Goal: Transaction & Acquisition: Purchase product/service

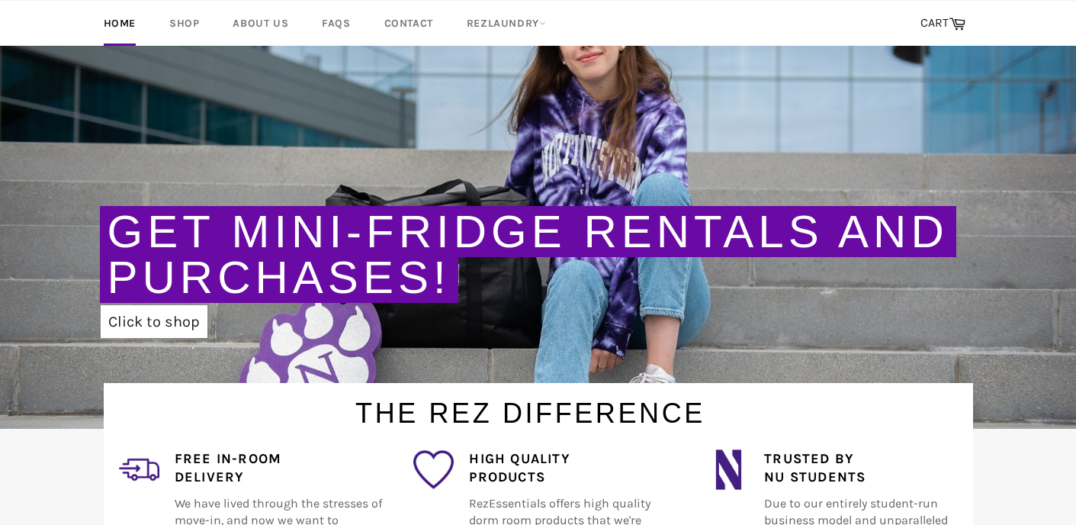
scroll to position [180, 0]
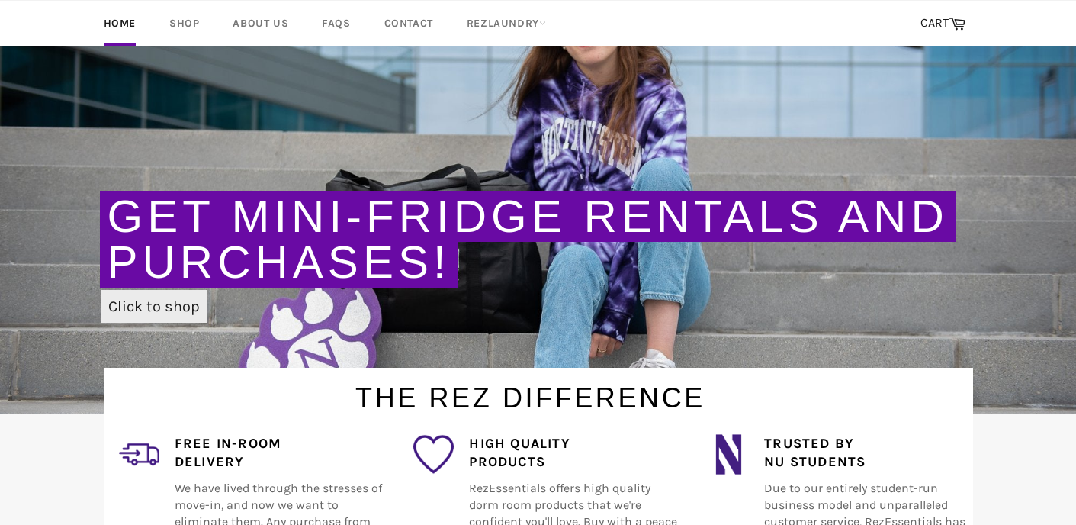
click at [149, 307] on link "Click to shop" at bounding box center [154, 306] width 107 height 33
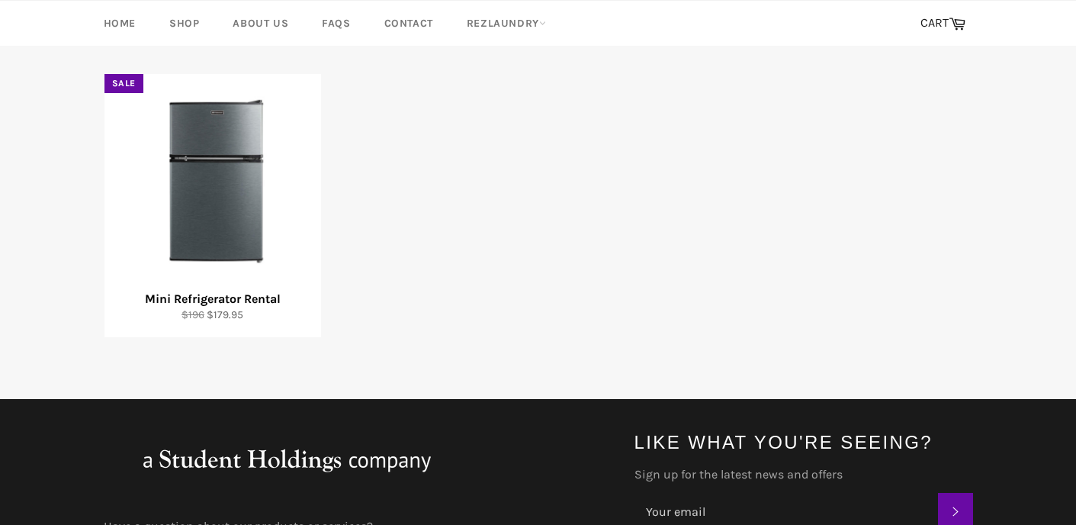
scroll to position [246, 0]
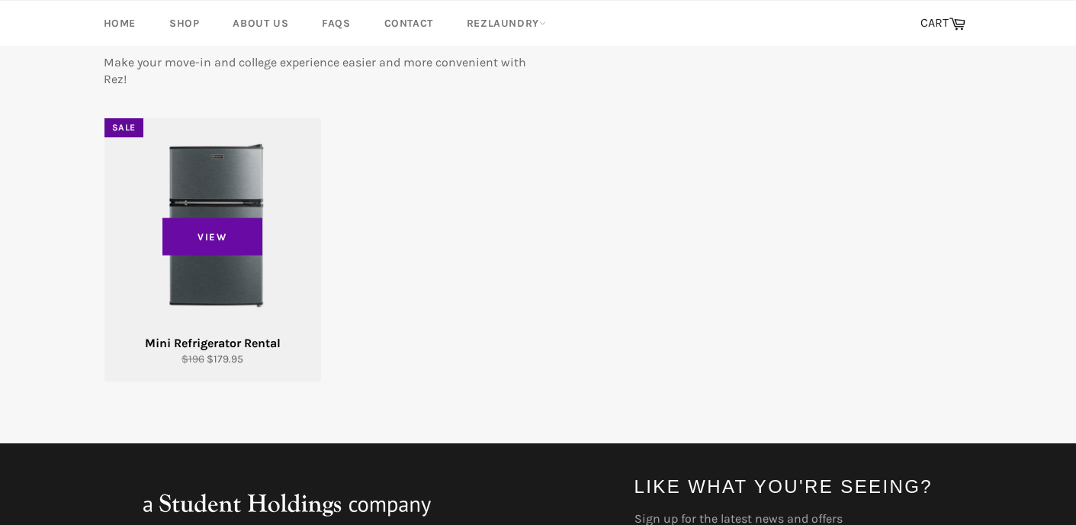
click at [221, 265] on div "View" at bounding box center [212, 249] width 217 height 263
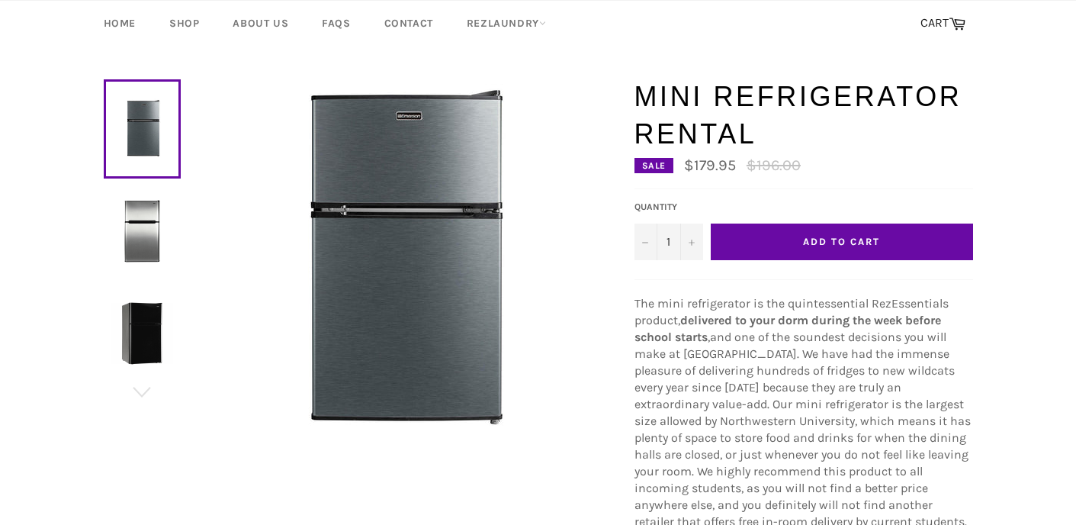
scroll to position [95, 0]
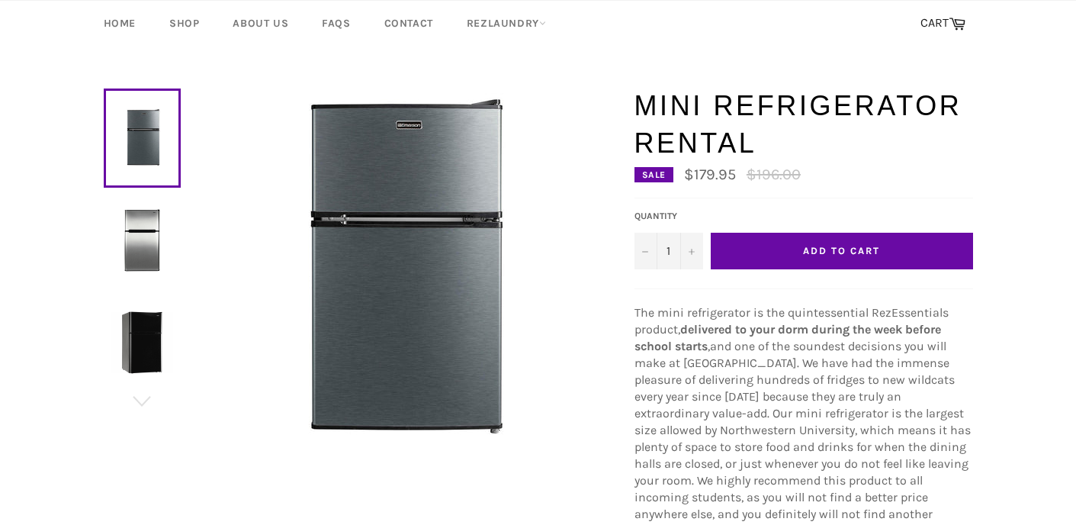
click at [143, 238] on img at bounding box center [142, 240] width 62 height 62
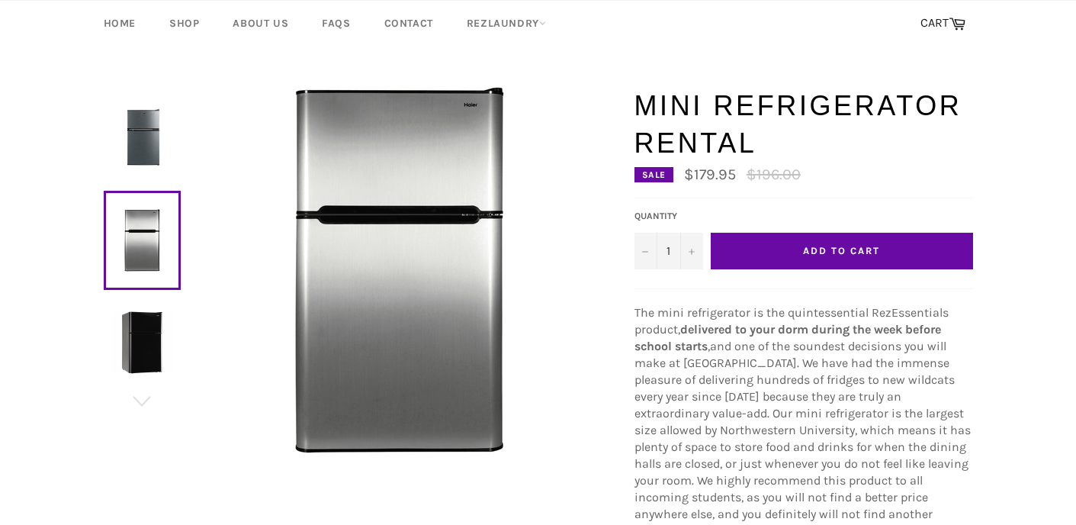
click at [149, 323] on img at bounding box center [142, 342] width 62 height 62
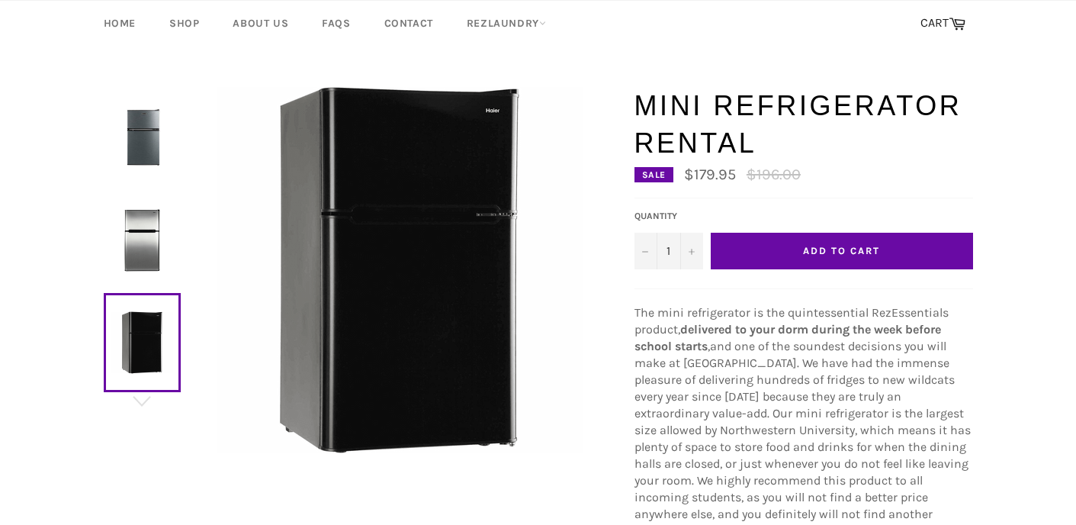
click at [144, 130] on img at bounding box center [142, 138] width 62 height 62
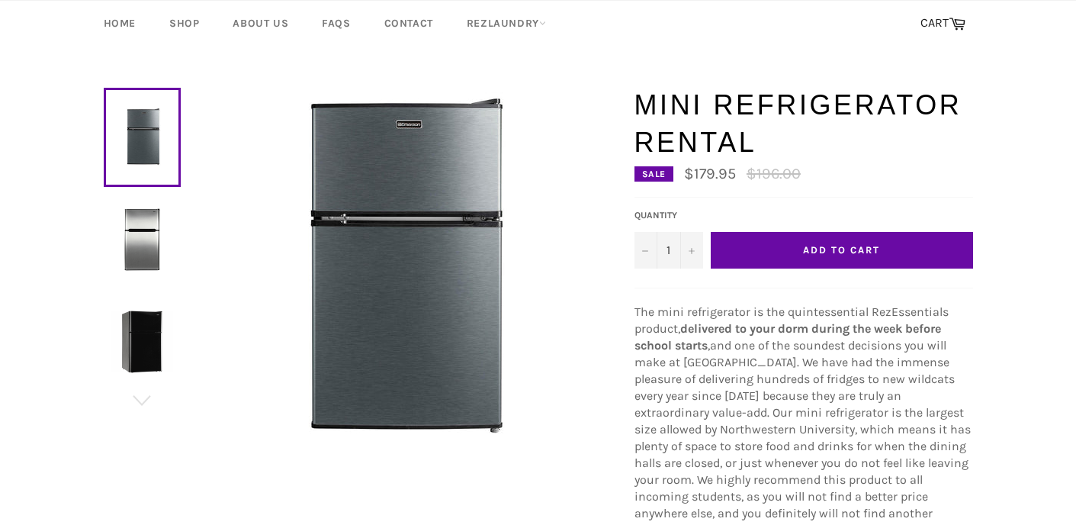
scroll to position [0, 0]
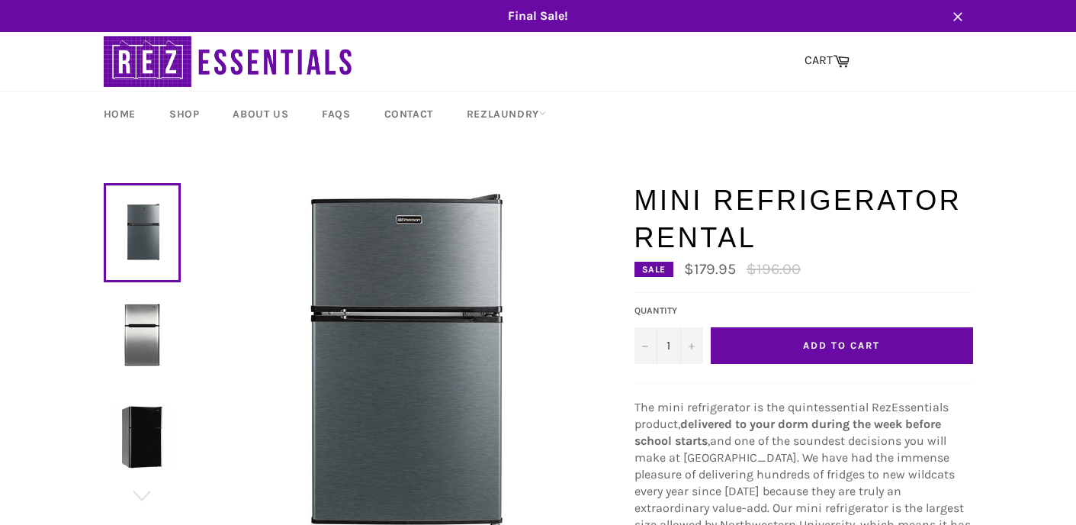
click at [843, 342] on span "Add to Cart" at bounding box center [841, 344] width 76 height 11
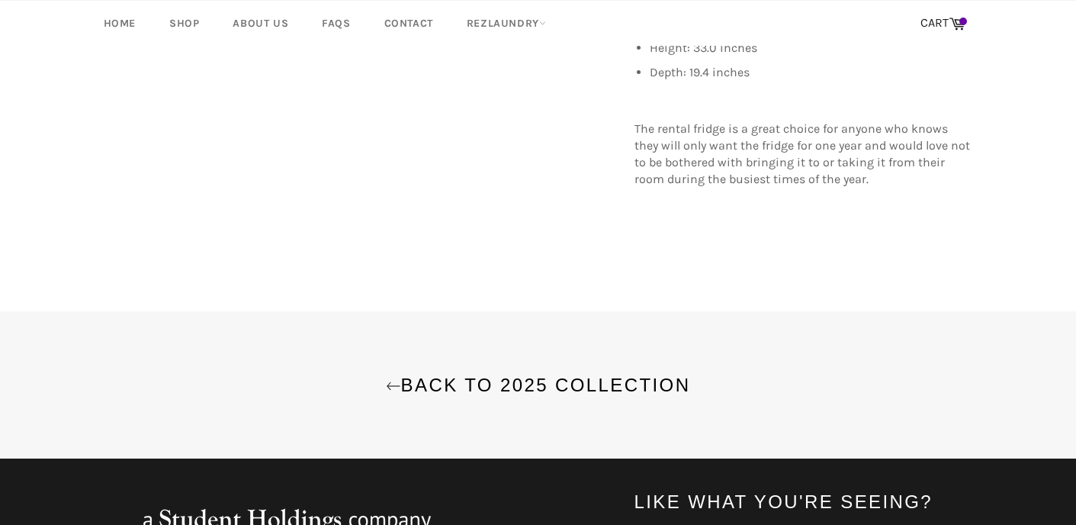
scroll to position [759, 0]
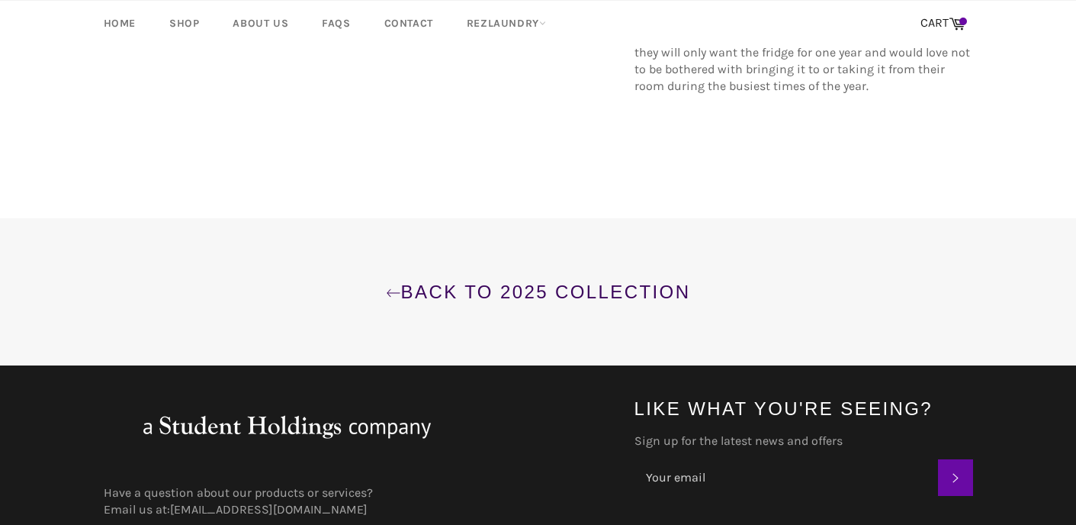
click at [405, 290] on link "Back to 2025 Collection" at bounding box center [537, 291] width 1045 height 25
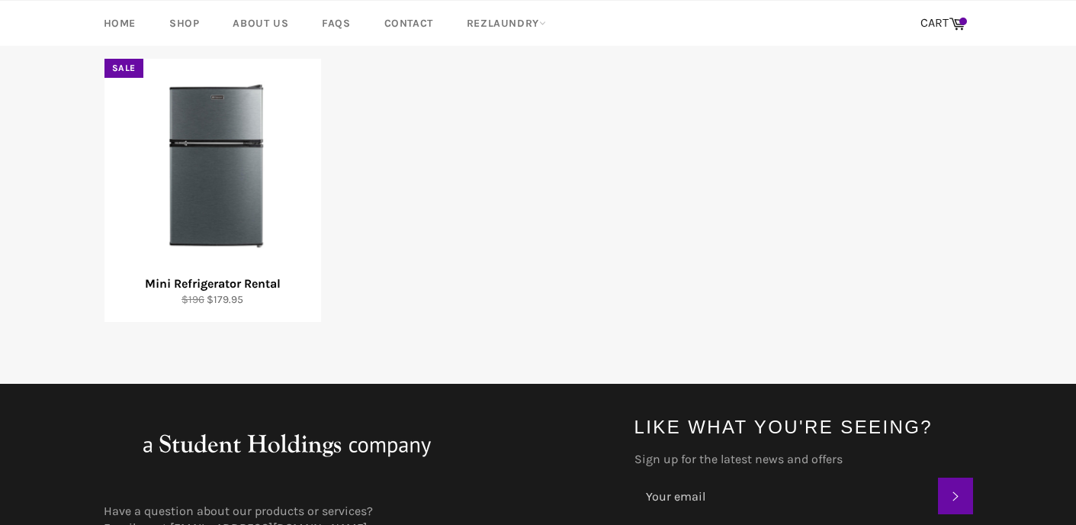
scroll to position [162, 0]
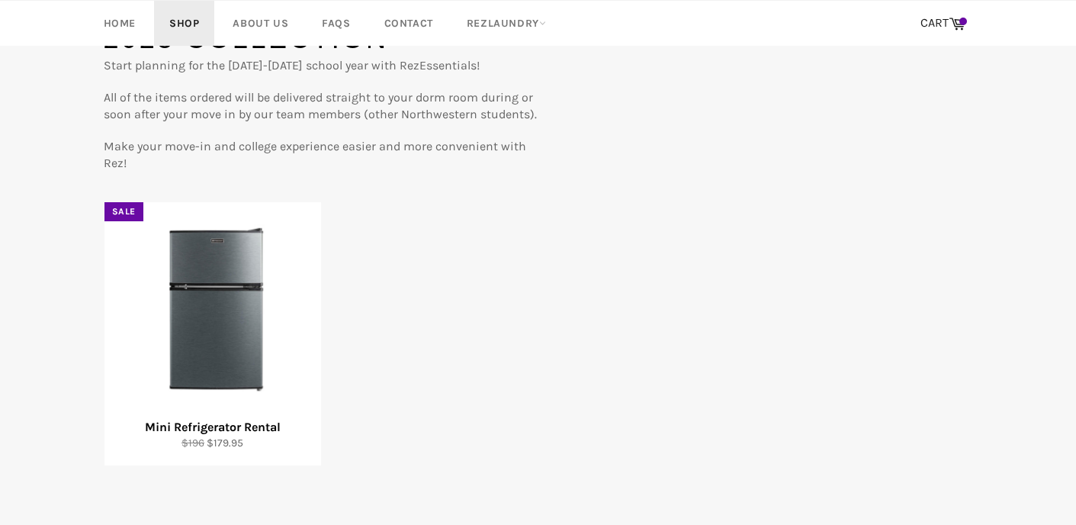
click at [187, 25] on link "Shop" at bounding box center [184, 23] width 60 height 45
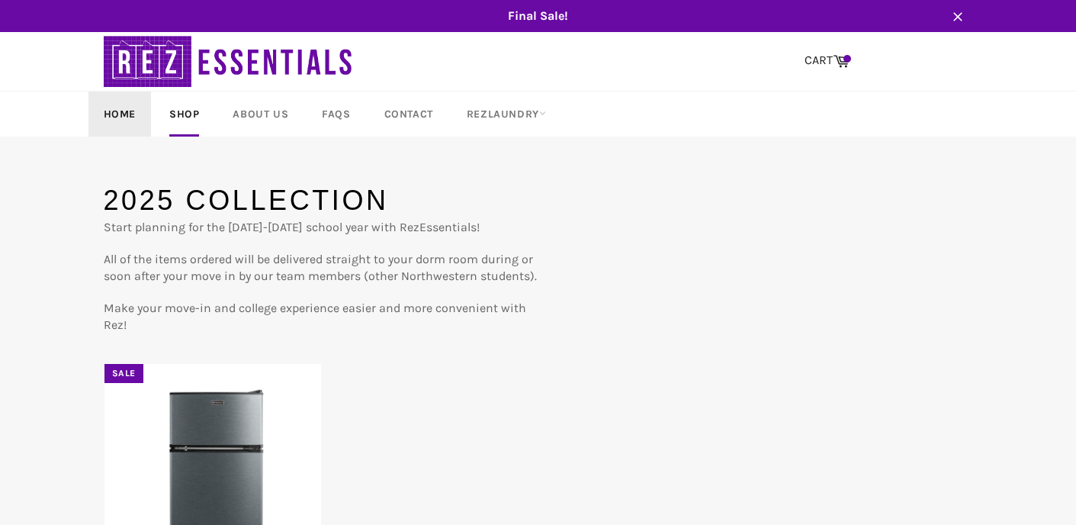
click at [132, 111] on link "Home" at bounding box center [119, 113] width 63 height 45
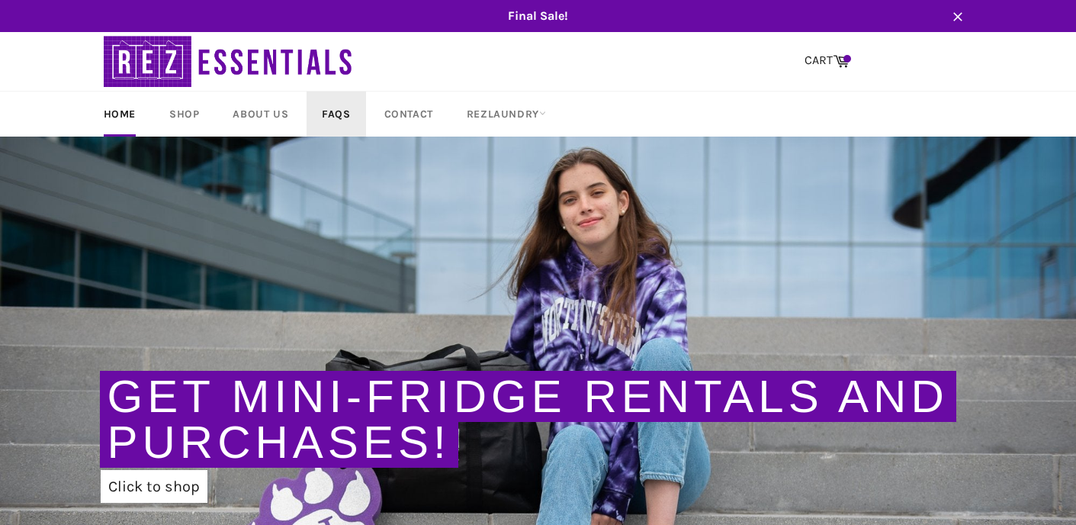
click at [327, 117] on link "FAQs" at bounding box center [336, 113] width 59 height 45
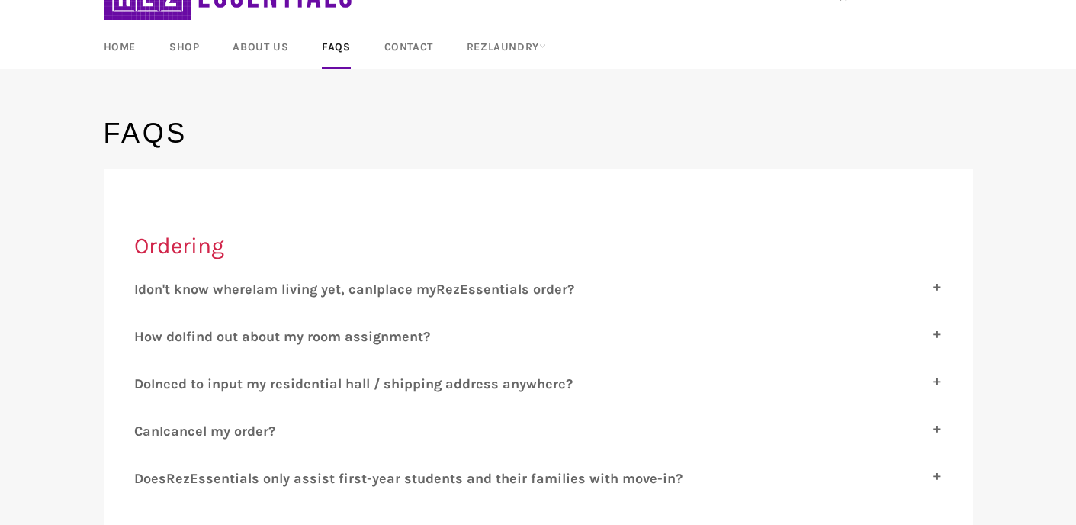
scroll to position [83, 0]
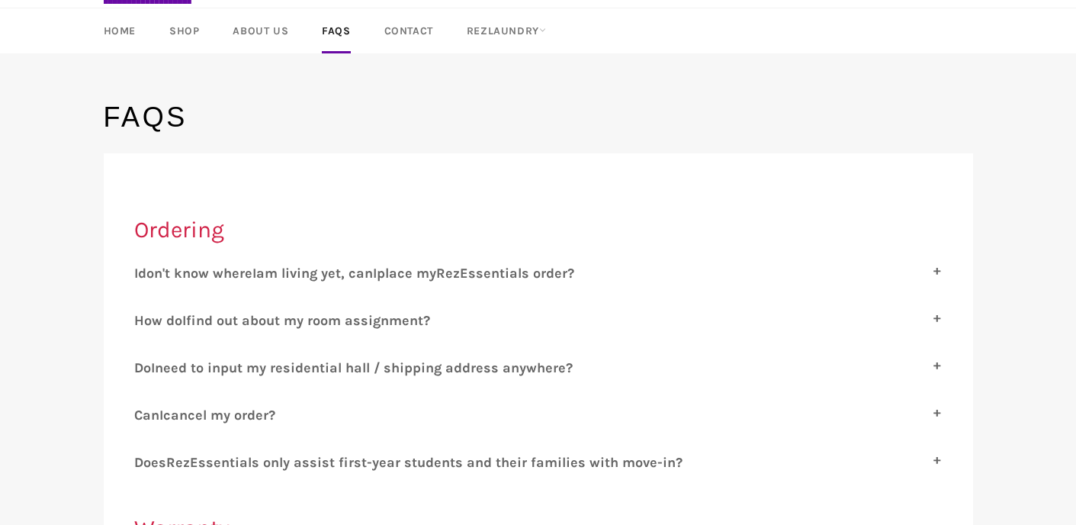
click at [236, 268] on span "don't know where" at bounding box center [195, 273] width 114 height 17
click at [144, 268] on input "I don't know where I am living yet, can I place my R ez E ssentials order?" at bounding box center [139, 270] width 10 height 10
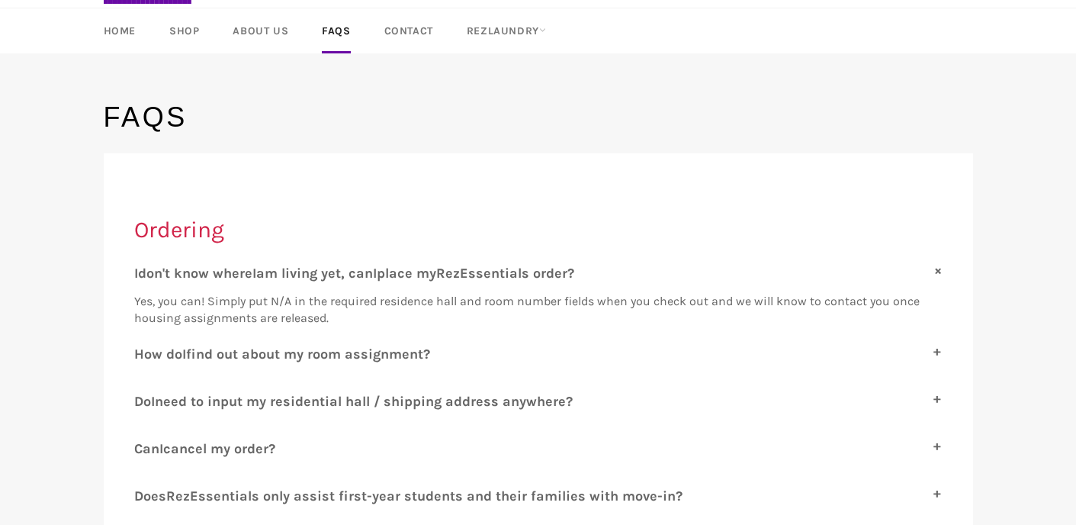
click at [236, 268] on span "don't know where" at bounding box center [195, 273] width 114 height 17
click at [144, 268] on input "I don't know where I am living yet, can I place my R ez E ssentials order?" at bounding box center [139, 270] width 10 height 10
checkbox input "false"
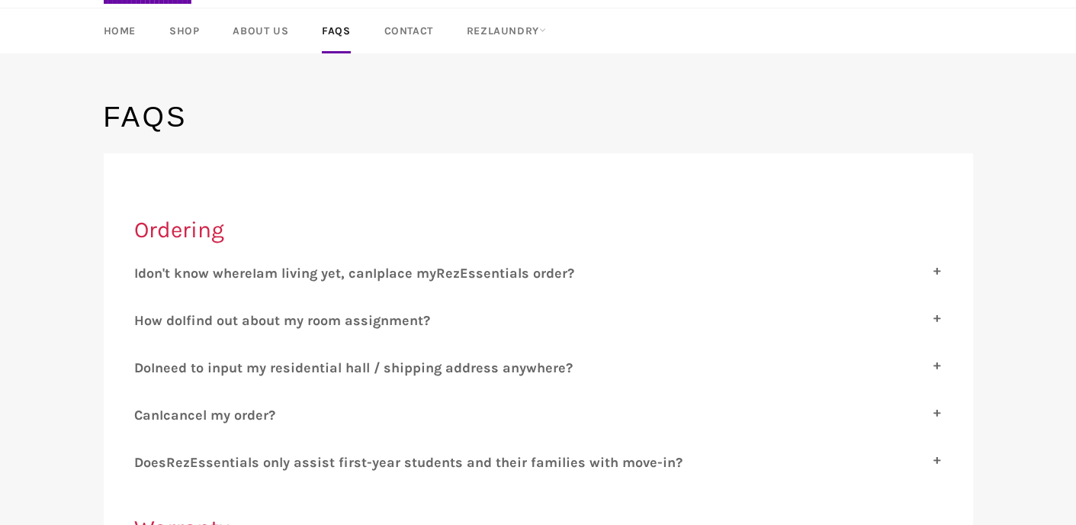
click at [246, 322] on span "find out about my room assignment?" at bounding box center [308, 320] width 244 height 17
click at [144, 322] on input "H ow do I find out about my room assignment?" at bounding box center [139, 317] width 10 height 10
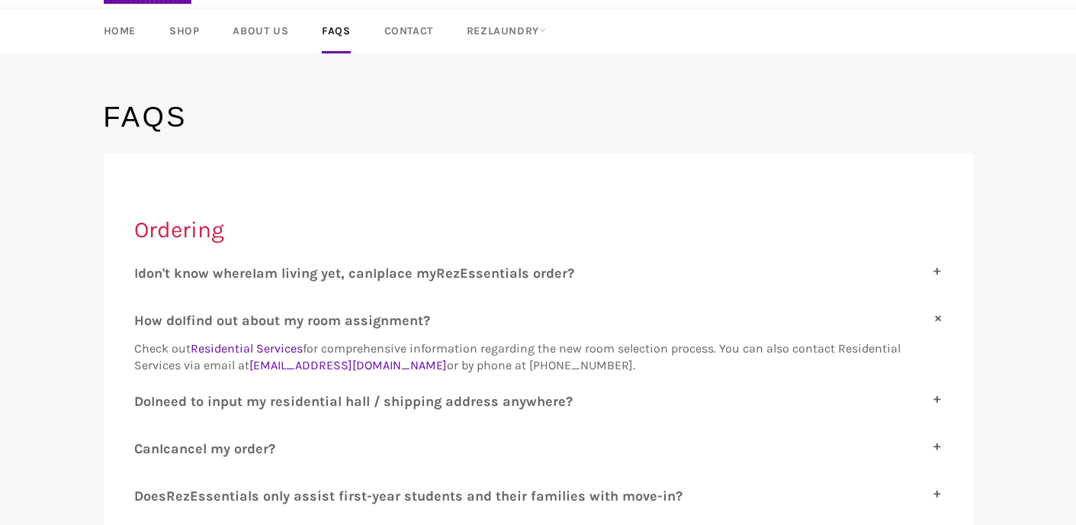
click at [246, 322] on span "find out about my room assignment?" at bounding box center [308, 320] width 244 height 17
click at [144, 322] on input "H ow do I find out about my room assignment?" at bounding box center [139, 317] width 10 height 10
checkbox input "false"
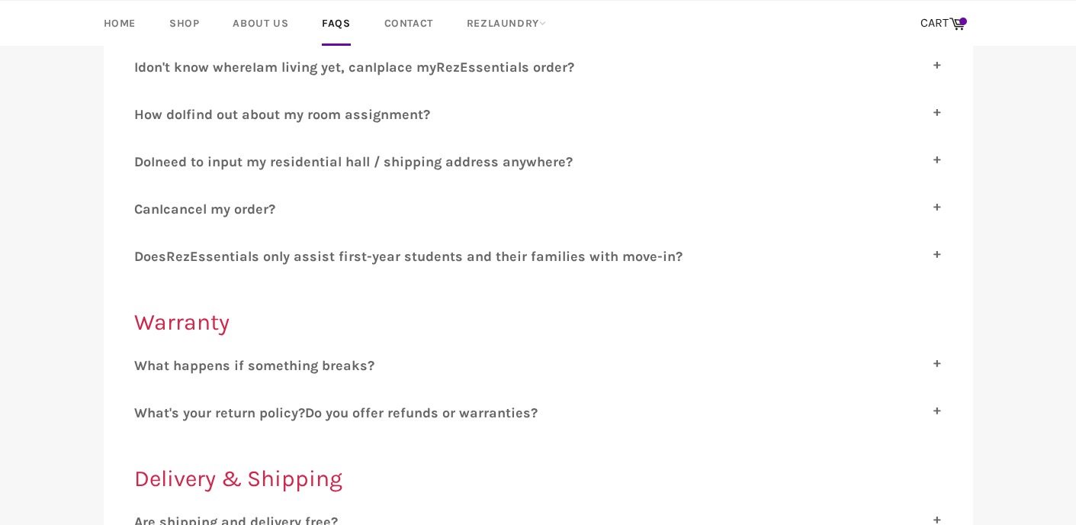
scroll to position [290, 0]
click at [313, 257] on span "ssentials only assist first-year students and their families with move-in?" at bounding box center [440, 255] width 484 height 17
click at [144, 257] on input "D oes R ez E ssentials only assist first-year students and their families with …" at bounding box center [139, 252] width 10 height 10
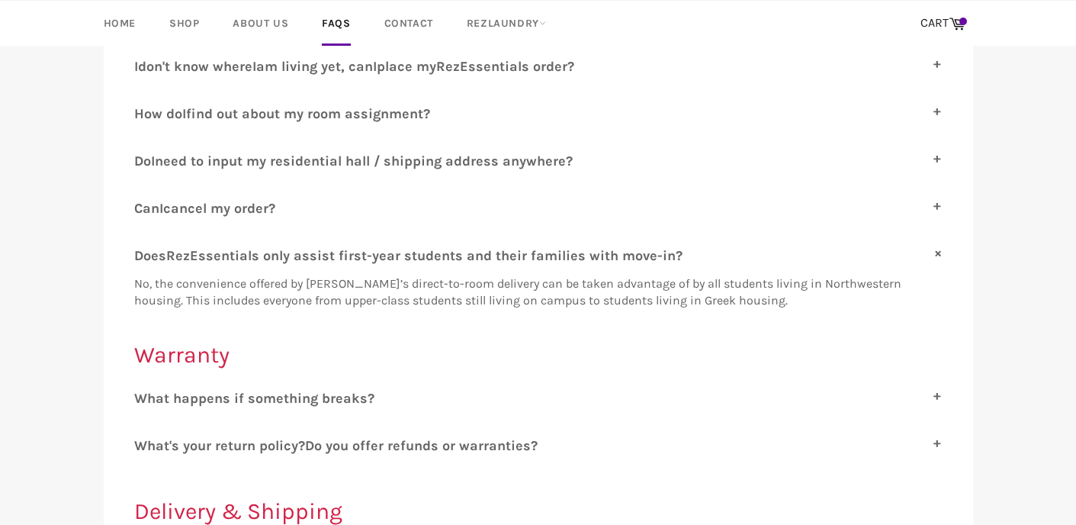
click at [313, 257] on span "ssentials only assist first-year students and their families with move-in?" at bounding box center [440, 255] width 484 height 17
click at [144, 257] on input "D oes R ez E ssentials only assist first-year students and their families with …" at bounding box center [139, 252] width 10 height 10
checkbox input "false"
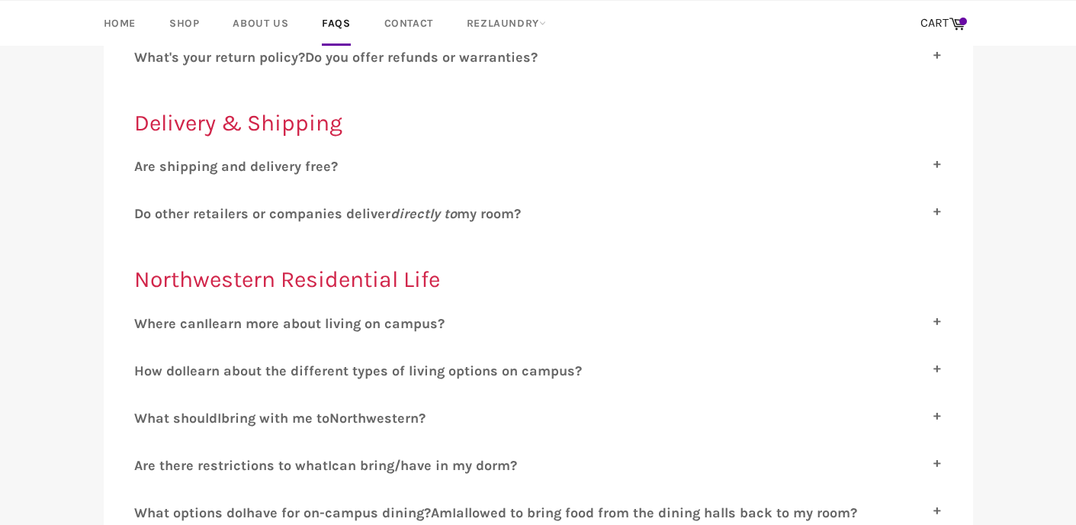
scroll to position [0, 0]
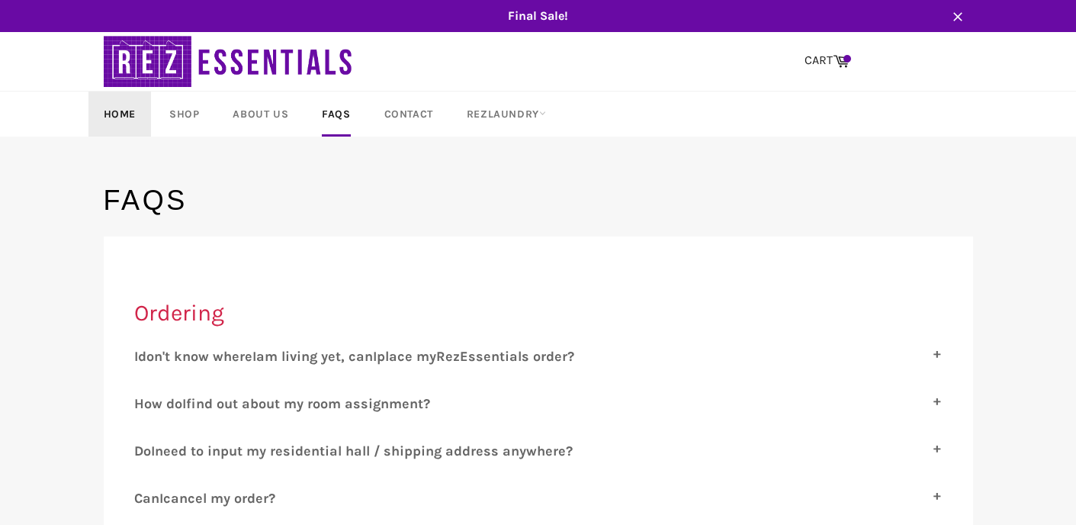
click at [127, 110] on link "Home" at bounding box center [119, 113] width 63 height 45
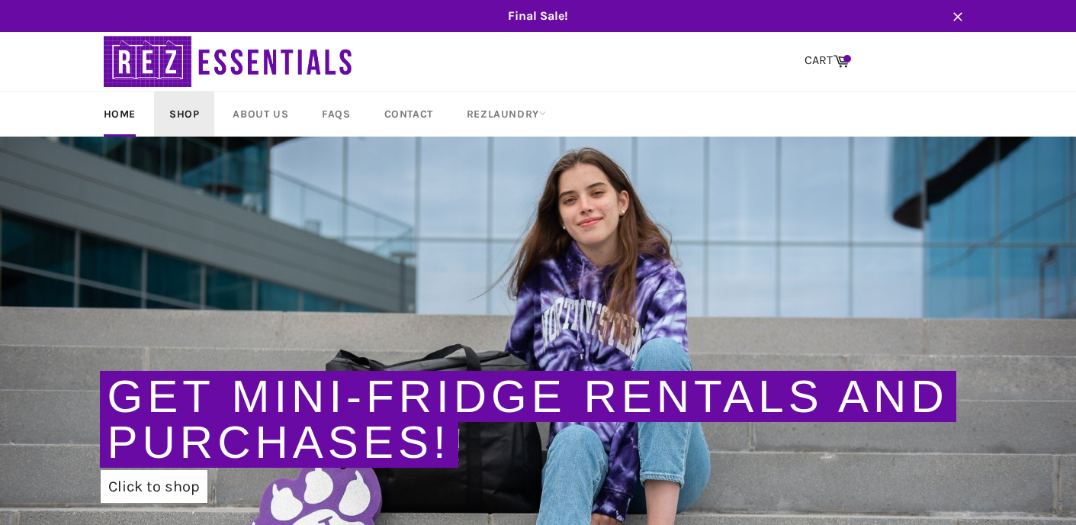
click at [191, 115] on link "Shop" at bounding box center [184, 113] width 60 height 45
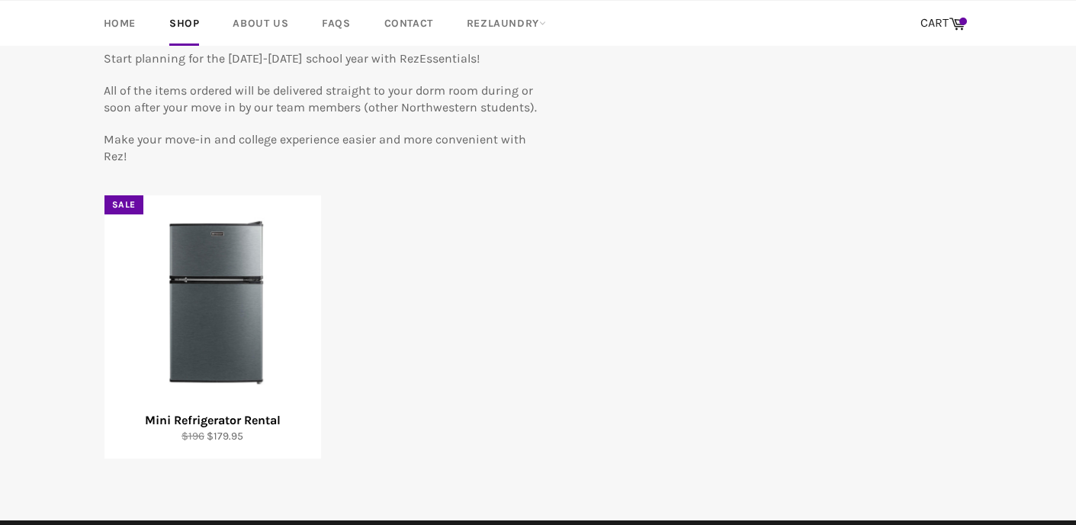
scroll to position [178, 0]
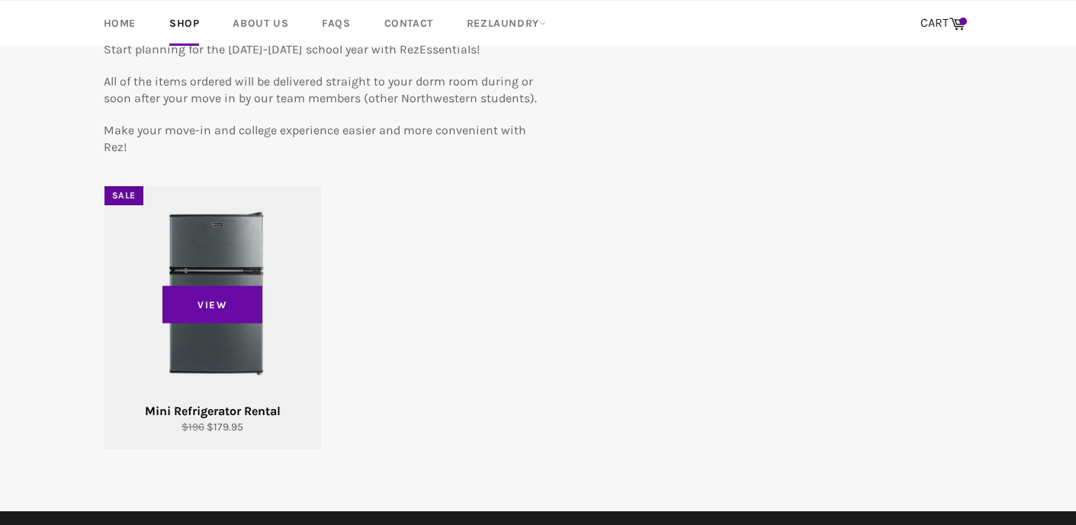
click at [246, 274] on div "View" at bounding box center [212, 317] width 217 height 263
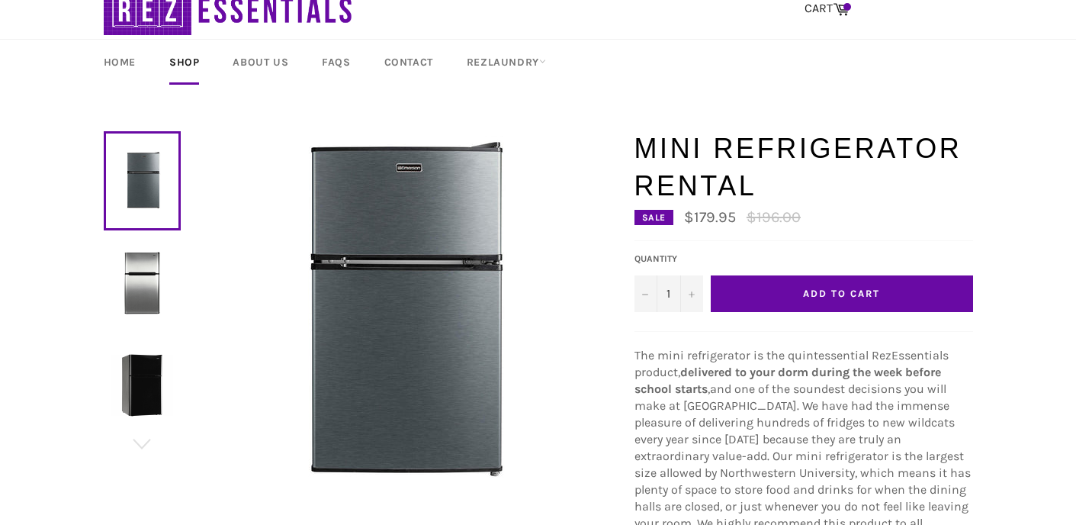
scroll to position [60, 0]
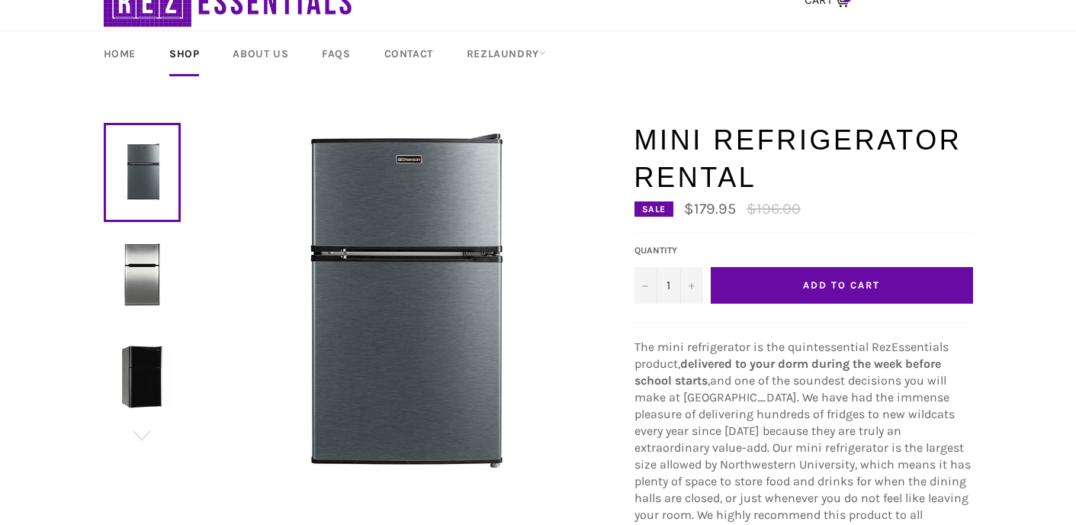
click at [816, 282] on span "Add to Cart" at bounding box center [841, 284] width 76 height 11
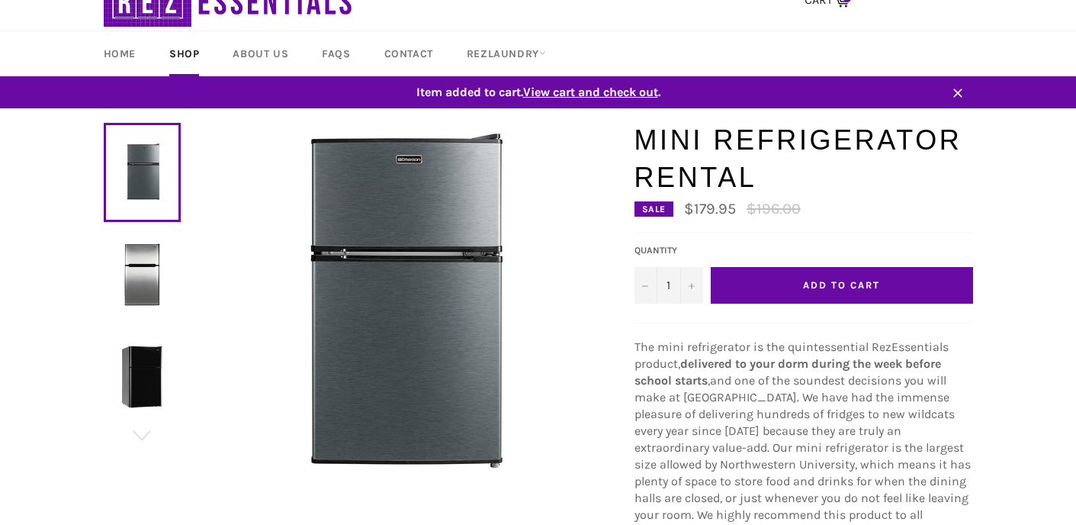
click at [623, 91] on span "View cart and check out" at bounding box center [590, 92] width 135 height 14
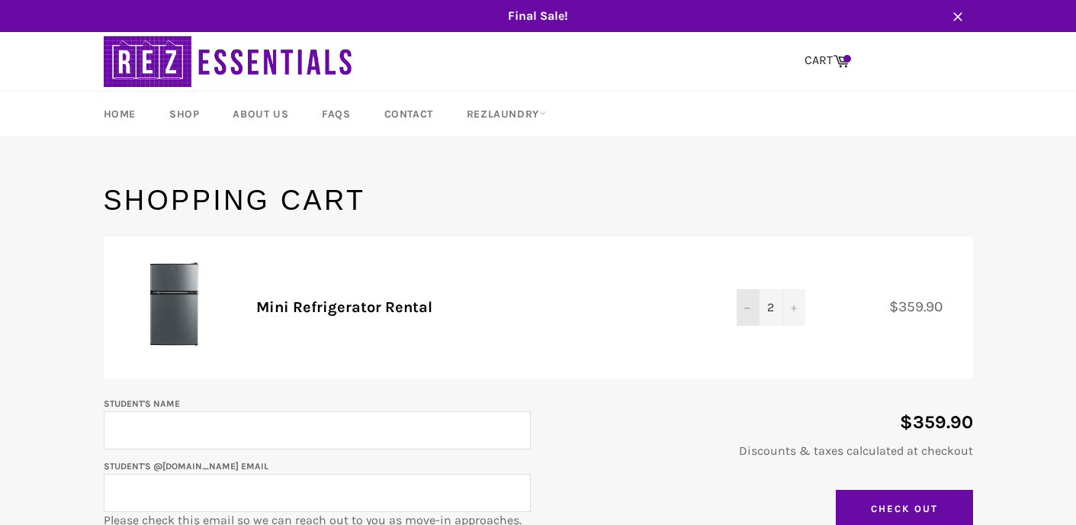
click at [744, 313] on button "−" at bounding box center [748, 307] width 23 height 37
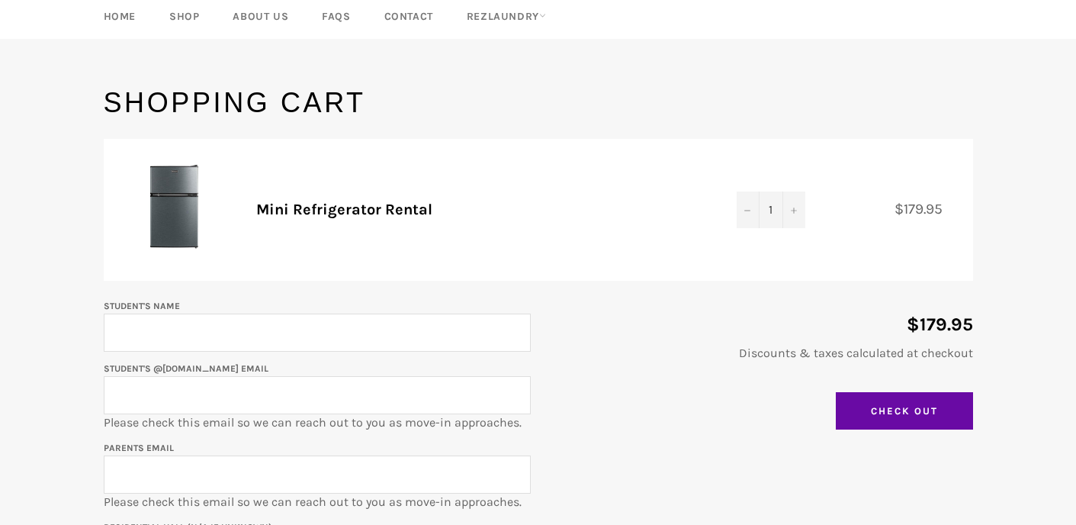
scroll to position [100, 0]
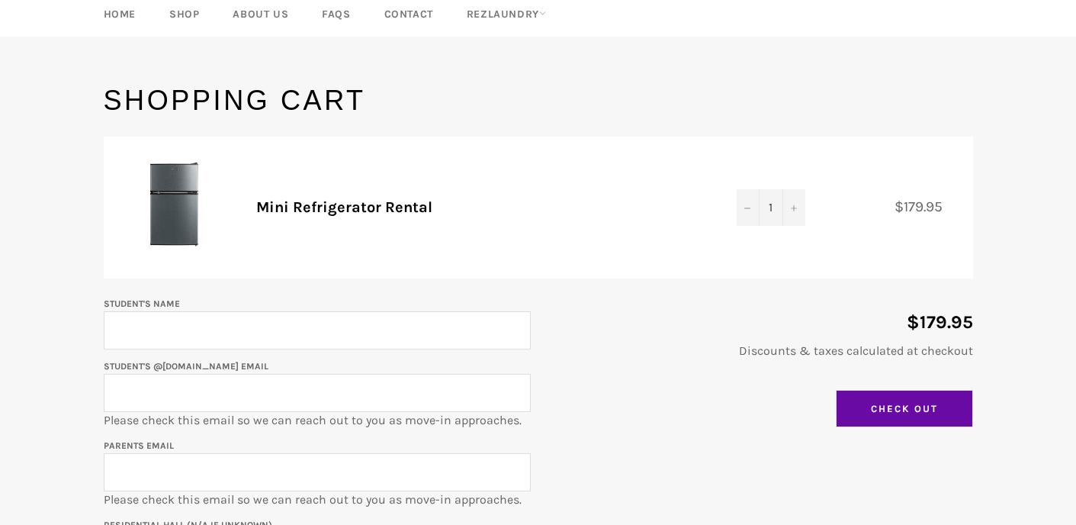
click at [876, 404] on input "Check Out" at bounding box center [904, 409] width 137 height 38
click at [143, 332] on input "Student's Name" at bounding box center [317, 330] width 427 height 38
type input "Charlie O'Rourke"
click at [139, 392] on input "Student's @u.northwestern.edu email" at bounding box center [317, 393] width 427 height 38
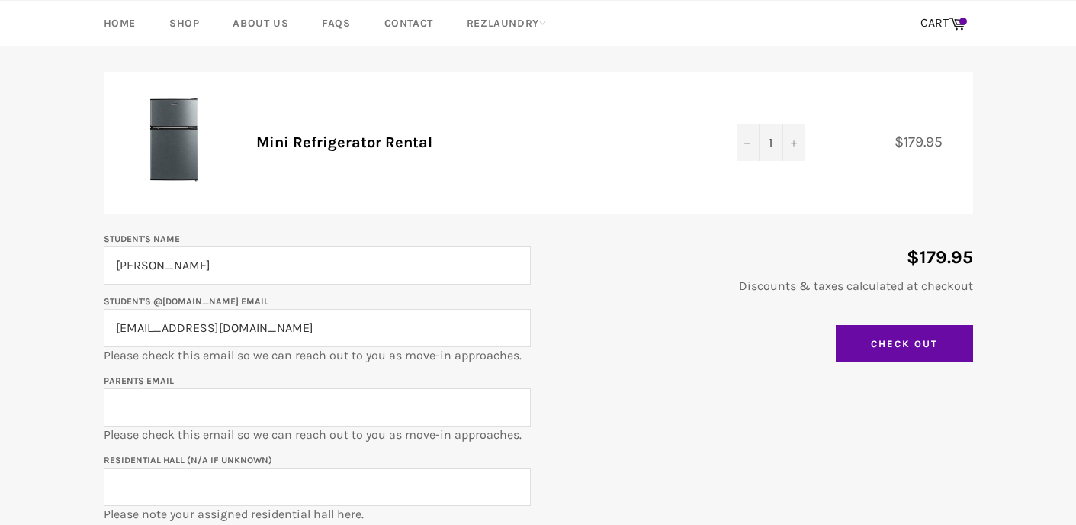
scroll to position [174, 0]
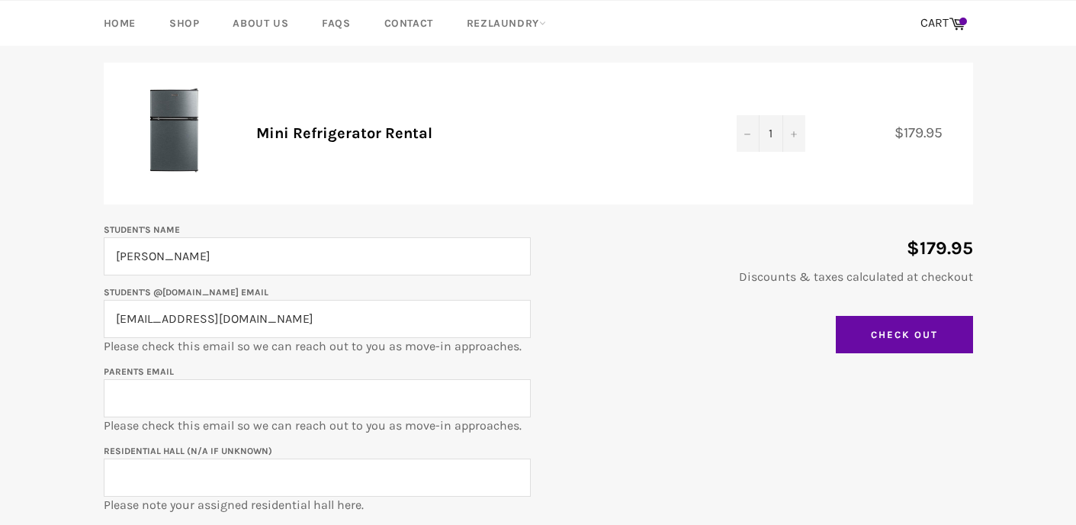
type input "CharlieORourke2029@u.northwestern.edu"
click at [140, 397] on input "Parents email" at bounding box center [317, 398] width 427 height 38
type input "terryorourke@hotmail.com"
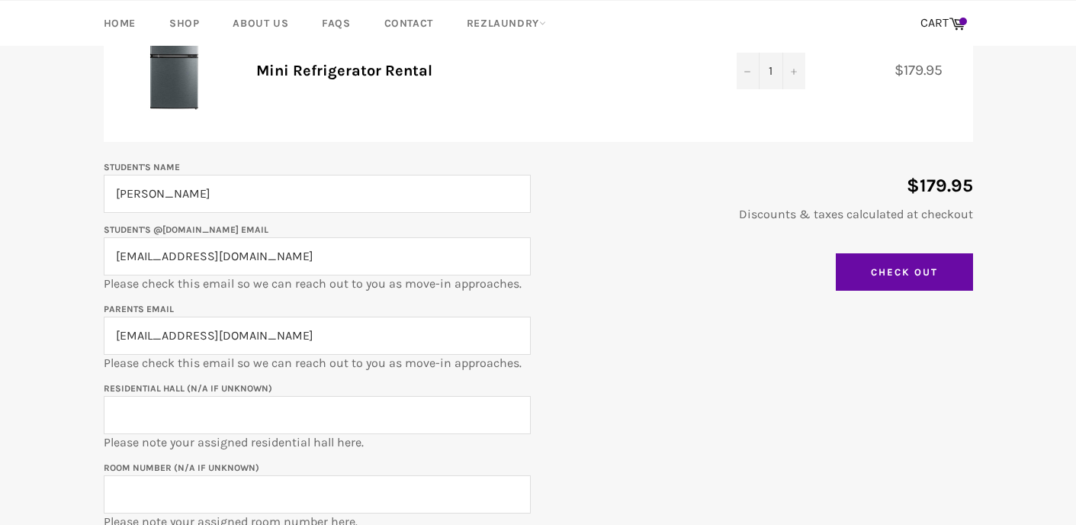
scroll to position [258, 0]
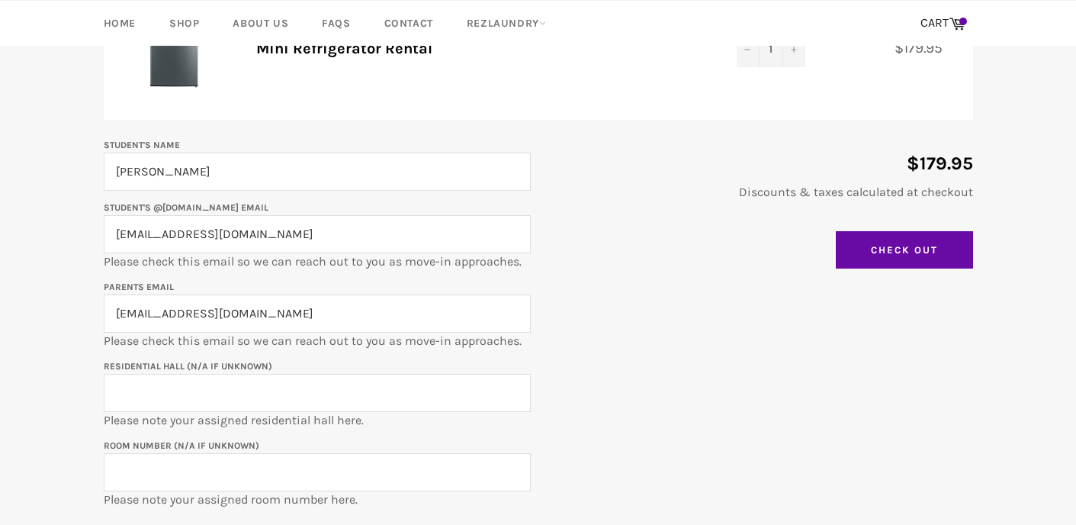
click at [249, 374] on input "Residential Hall (N/A if unknown)" at bounding box center [317, 393] width 427 height 38
type input "717 University Place"
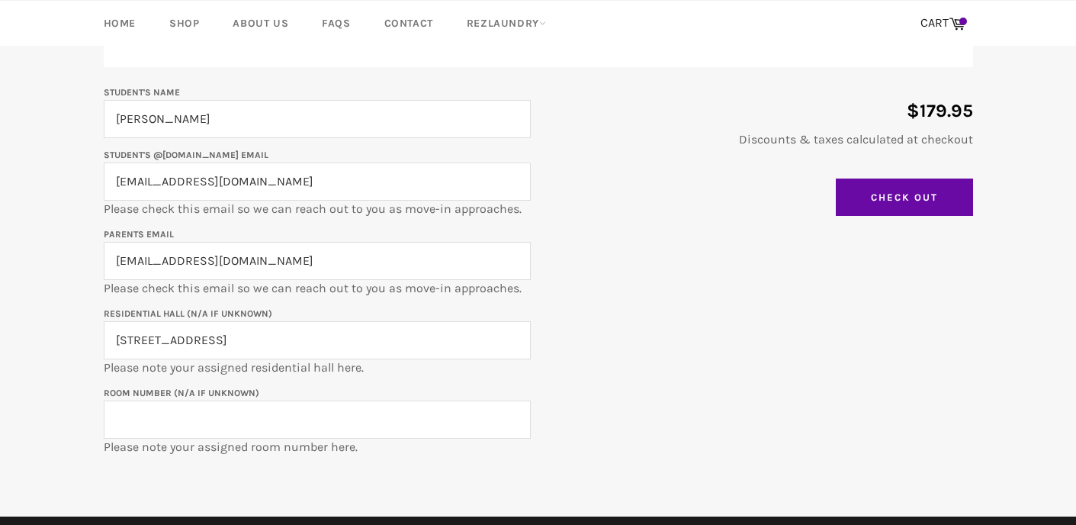
scroll to position [313, 0]
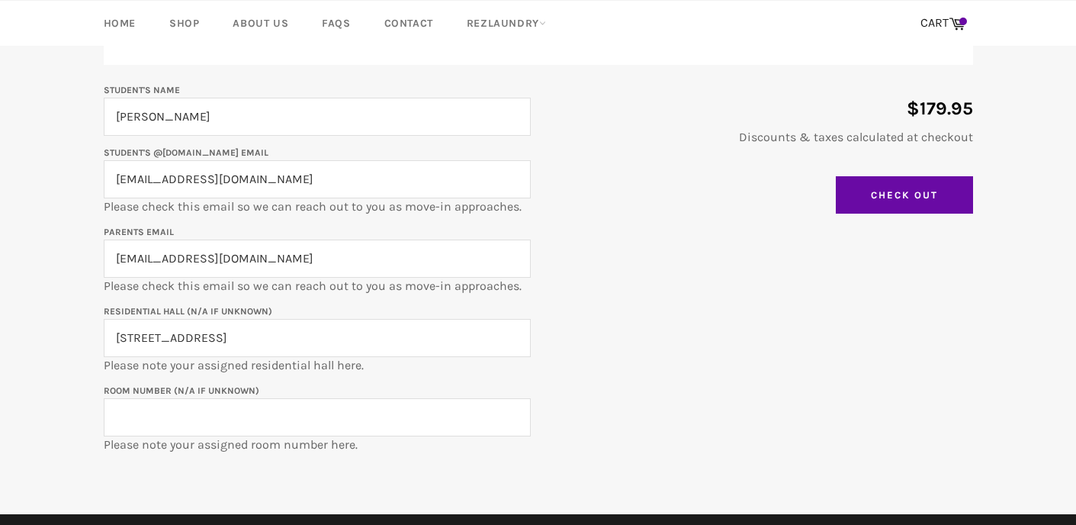
click at [142, 417] on input "Room Number (N/A if unknown)" at bounding box center [317, 417] width 427 height 38
type input "0212a"
click at [48, 403] on main "Shopping Cart Product Quantity Total Mini Refrigerator Rental Quantity 1 − + $1…" at bounding box center [538, 191] width 1076 height 646
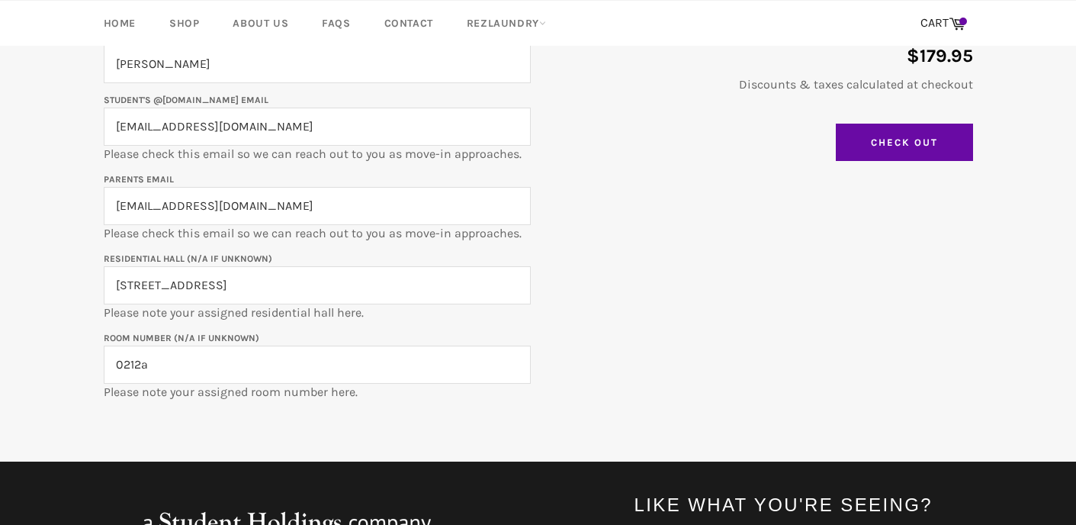
scroll to position [365, 0]
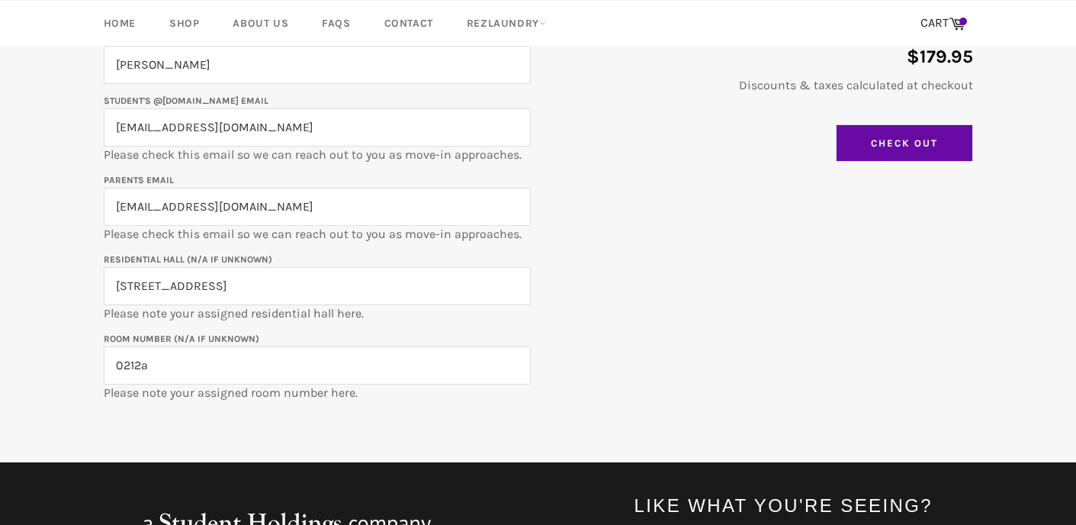
click at [916, 137] on input "Check Out" at bounding box center [904, 143] width 137 height 38
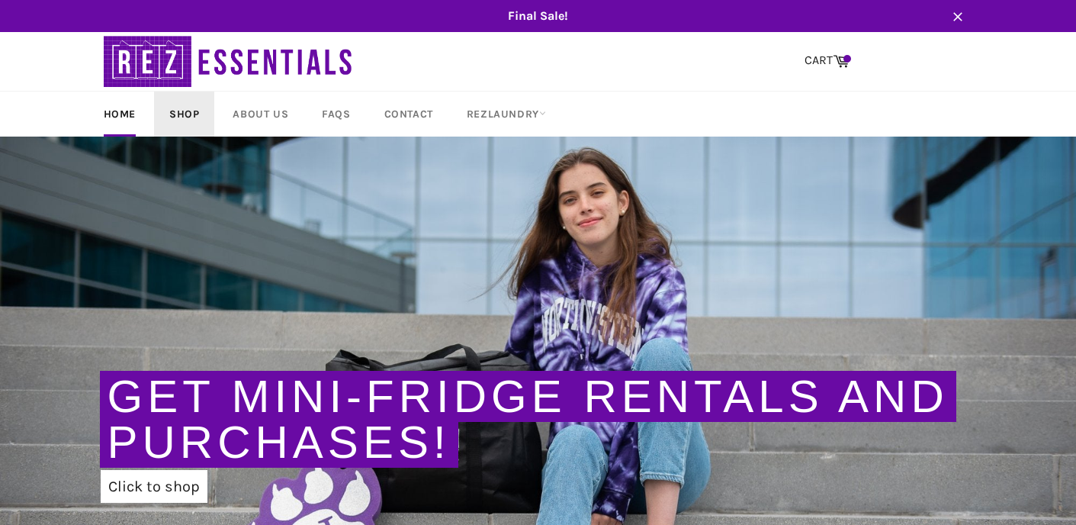
click at [191, 114] on link "Shop" at bounding box center [184, 113] width 60 height 45
